Goal: Complete application form

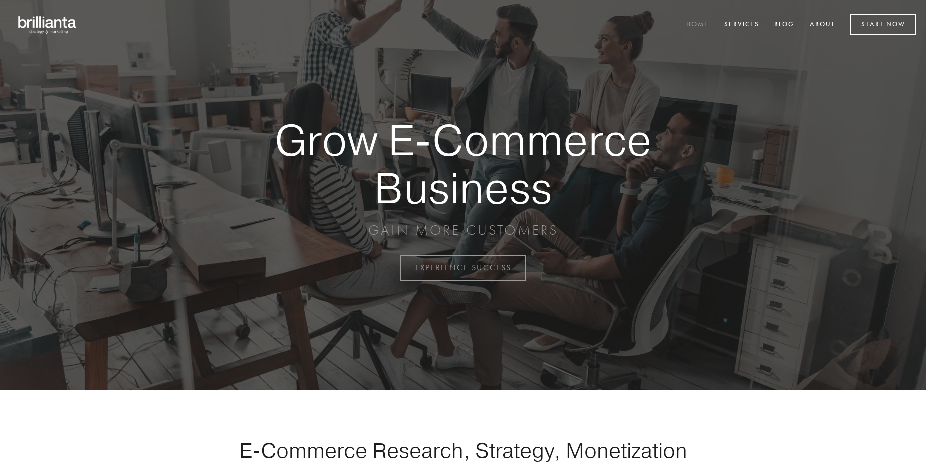
scroll to position [2628, 0]
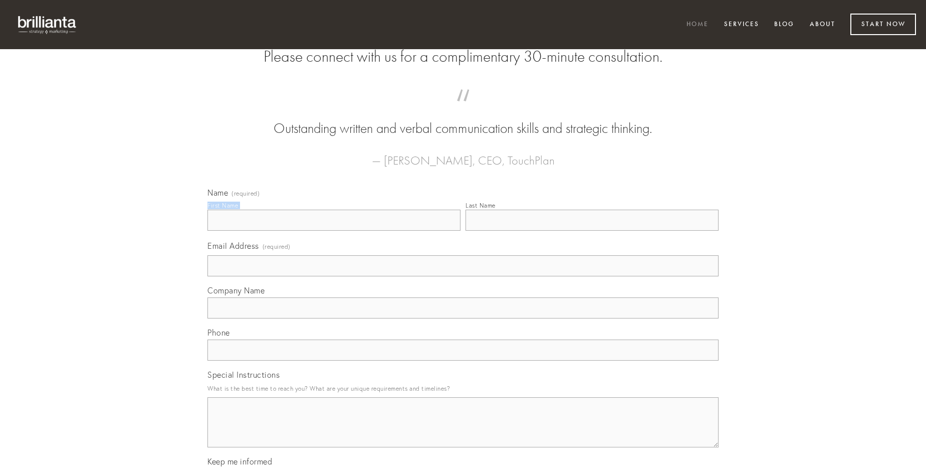
type input "[PERSON_NAME]"
click at [592, 231] on input "Last Name" at bounding box center [592, 220] width 253 height 21
type input "[PERSON_NAME]"
click at [463, 276] on input "Email Address (required)" at bounding box center [463, 265] width 511 height 21
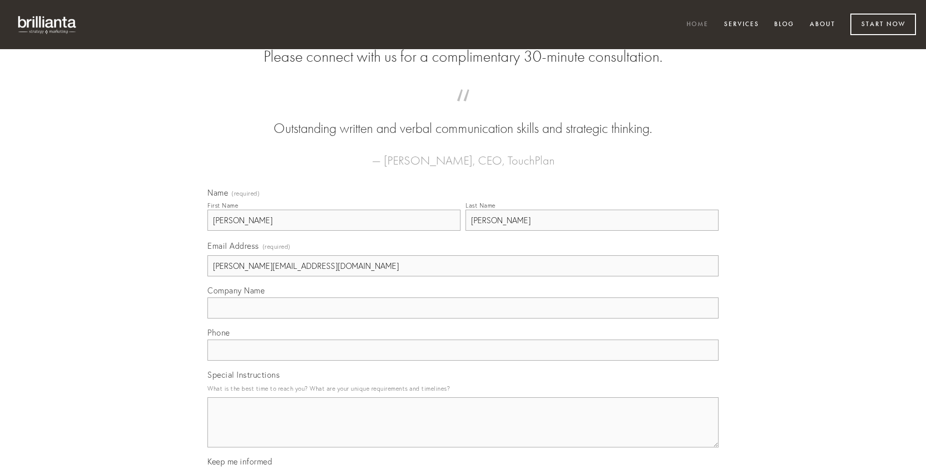
type input "[PERSON_NAME][EMAIL_ADDRESS][DOMAIN_NAME]"
click at [463, 318] on input "Company Name" at bounding box center [463, 307] width 511 height 21
type input "temptatio"
click at [463, 360] on input "text" at bounding box center [463, 349] width 511 height 21
click at [463, 431] on textarea "Special Instructions" at bounding box center [463, 422] width 511 height 50
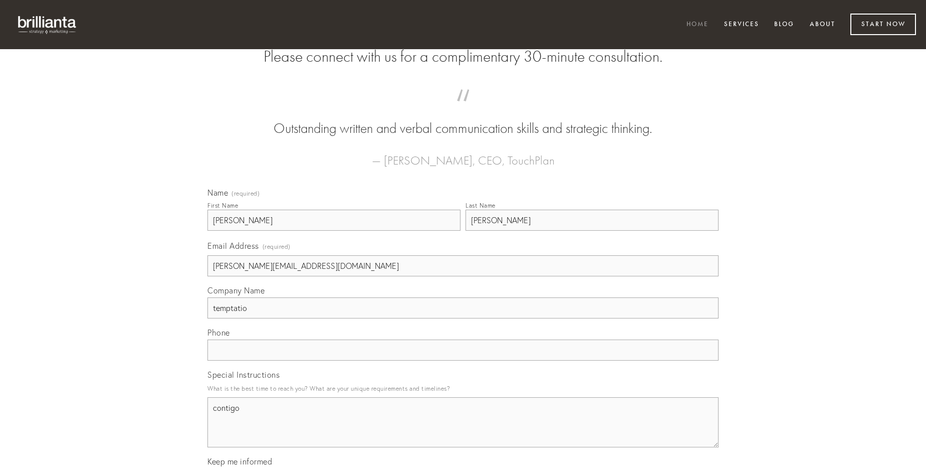
type textarea "contigo"
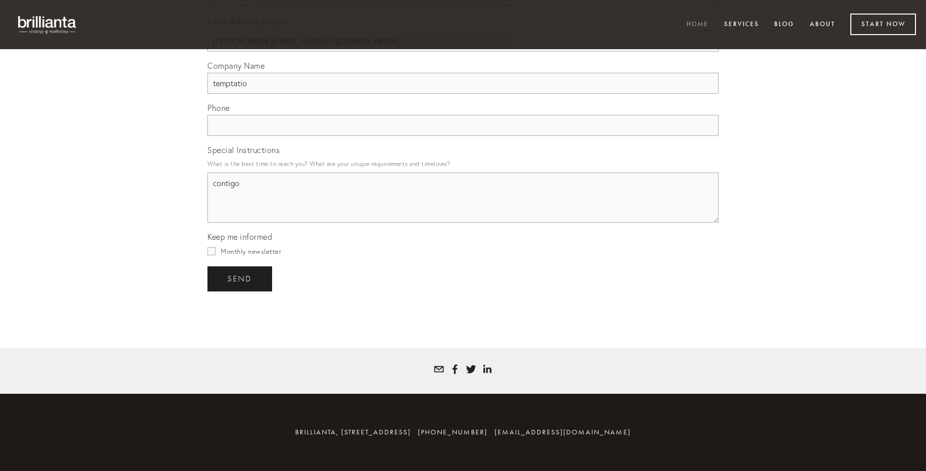
click at [241, 278] on span "send" at bounding box center [240, 278] width 25 height 9
